Goal: Obtain resource: Download file/media

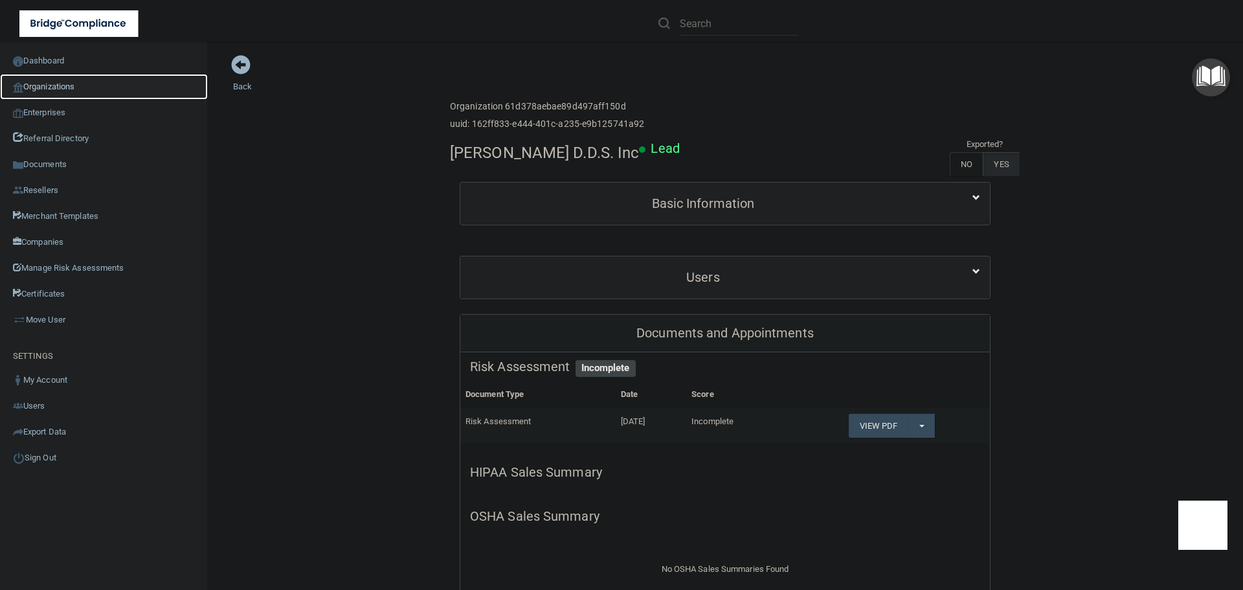
click at [74, 84] on link "Organizations" at bounding box center [104, 87] width 208 height 26
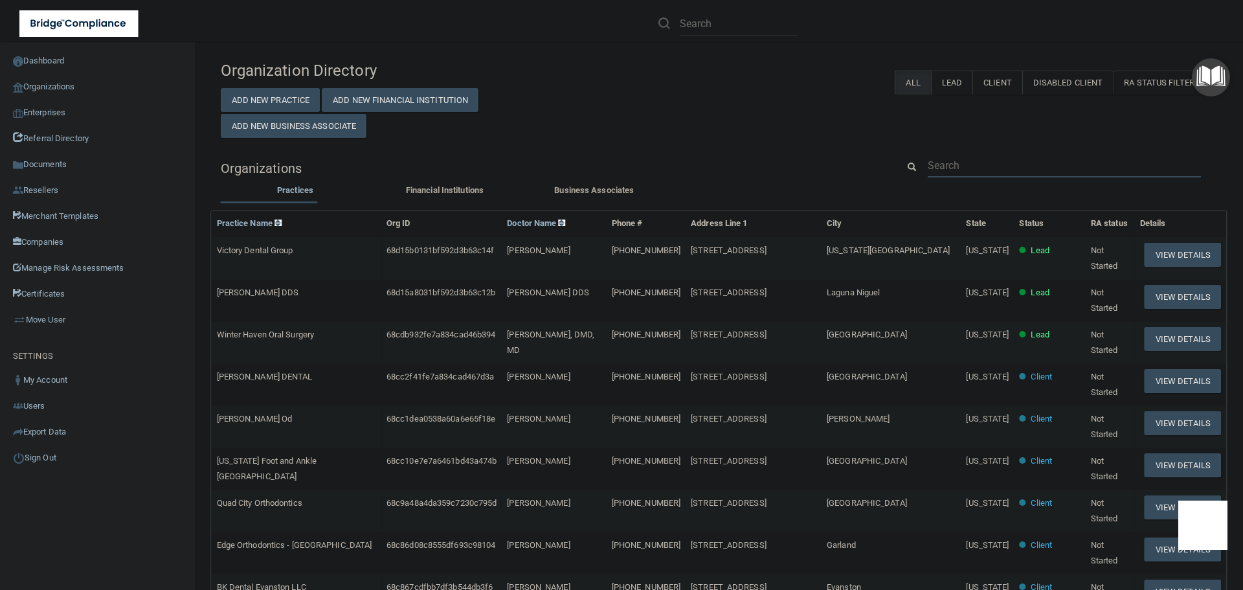
click at [979, 162] on input "text" at bounding box center [1064, 165] width 273 height 24
paste input "Williamsport Hearing Services"
type input "Williamsport Hearing Services"
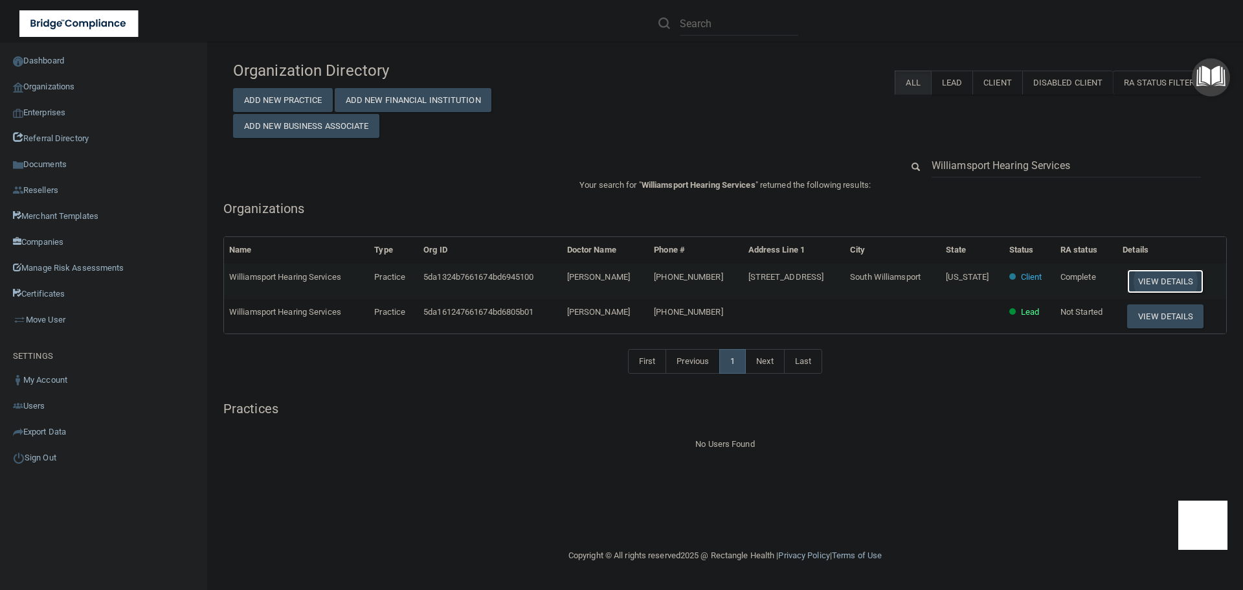
click at [1173, 285] on button "View Details" at bounding box center [1165, 281] width 76 height 24
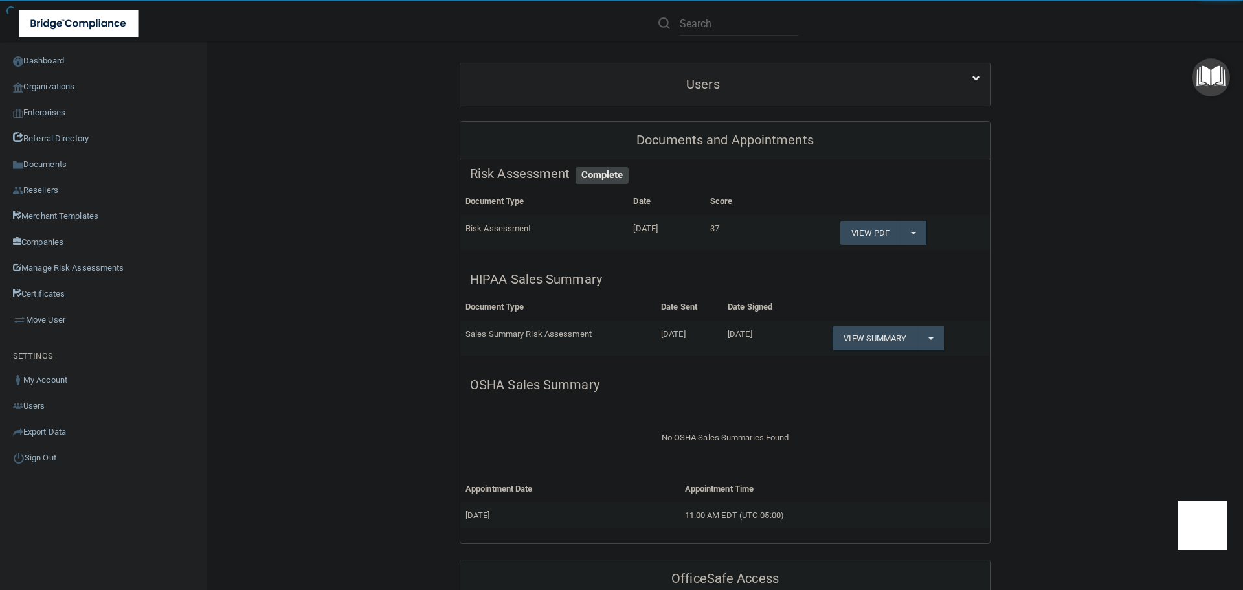
scroll to position [194, 0]
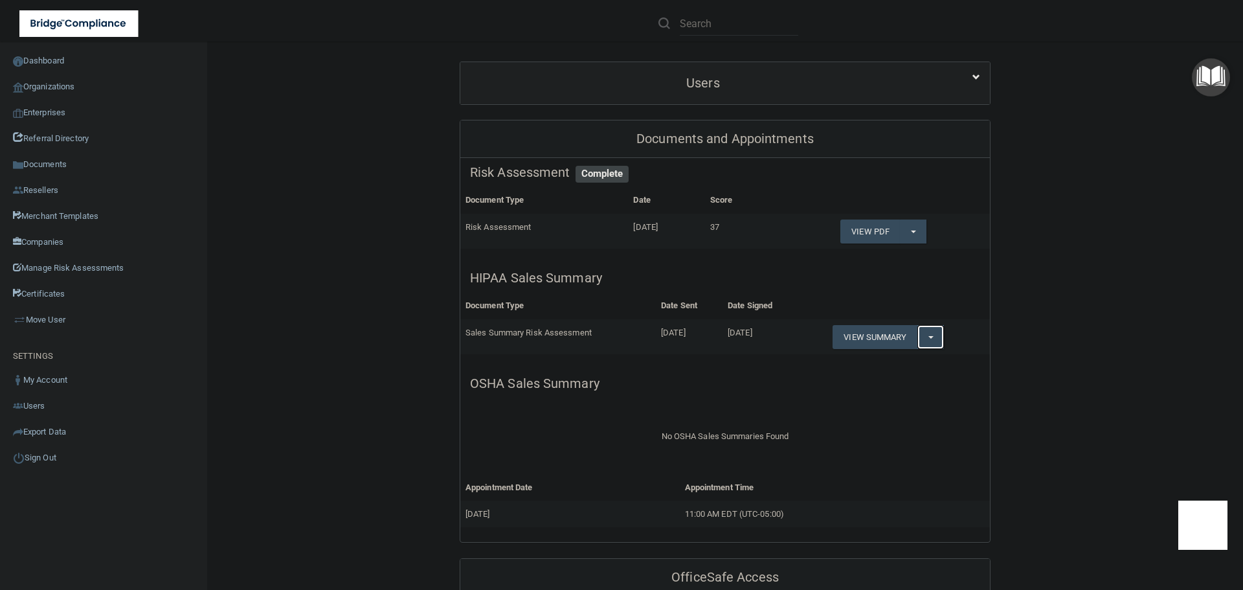
click at [930, 334] on button "Split button!" at bounding box center [930, 337] width 27 height 24
click at [892, 358] on link "Download as PDF" at bounding box center [885, 362] width 107 height 19
